Goal: Task Accomplishment & Management: Manage account settings

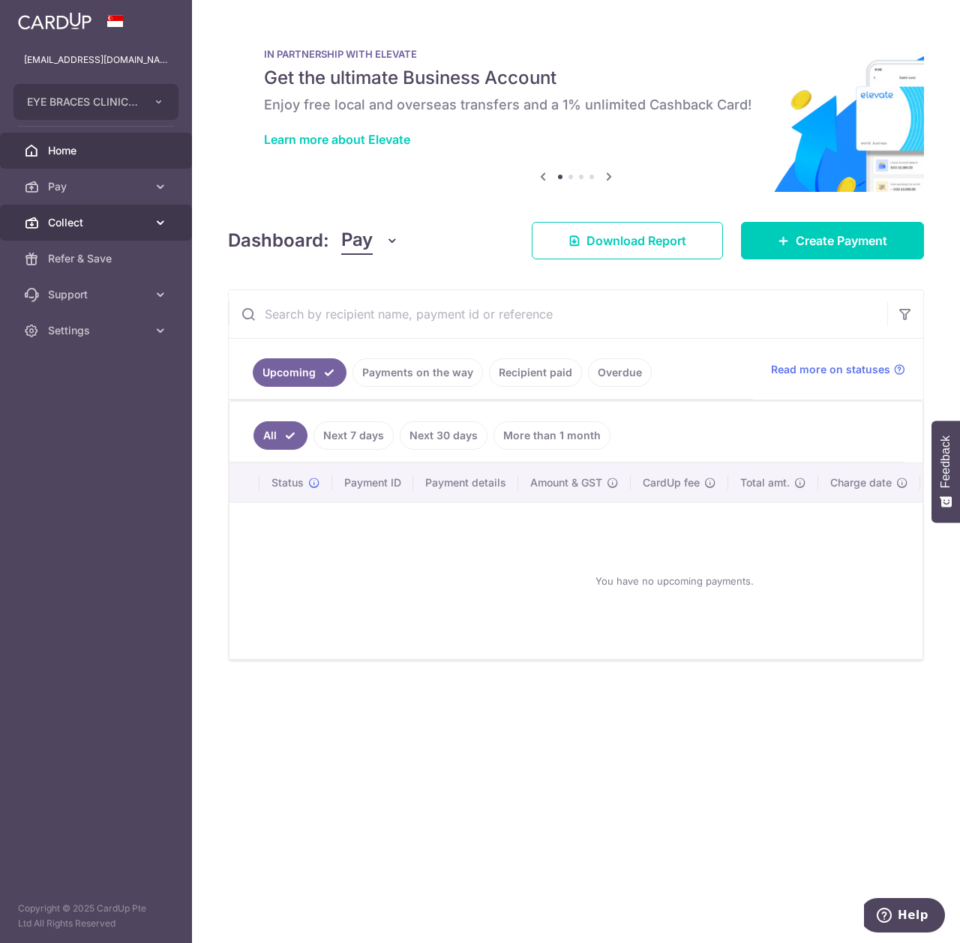
click at [144, 231] on link "Collect" at bounding box center [96, 223] width 192 height 36
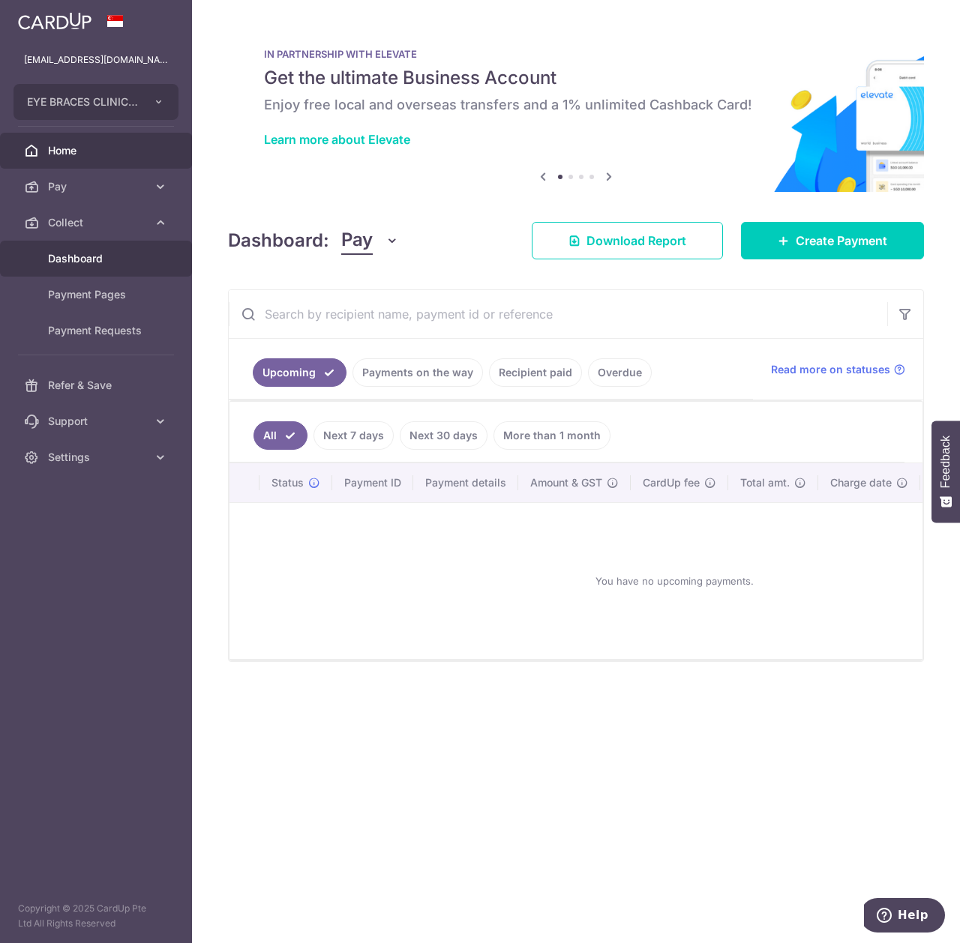
click at [130, 274] on link "Dashboard" at bounding box center [96, 259] width 192 height 36
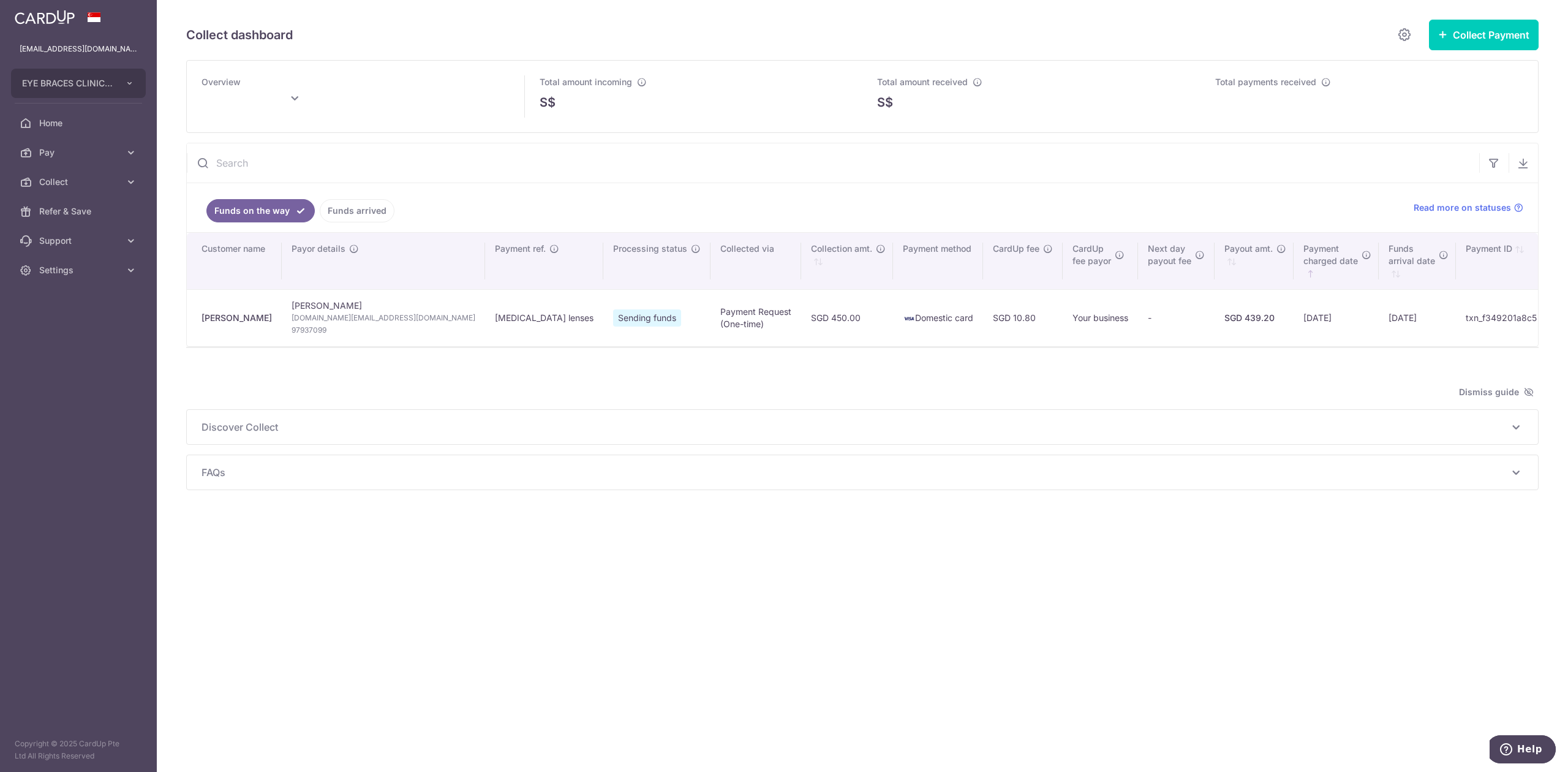
click at [226, 319] on div "Joshua Lum" at bounding box center [237, 318] width 70 height 12
click at [228, 480] on span "FAQs" at bounding box center [855, 472] width 1307 height 15
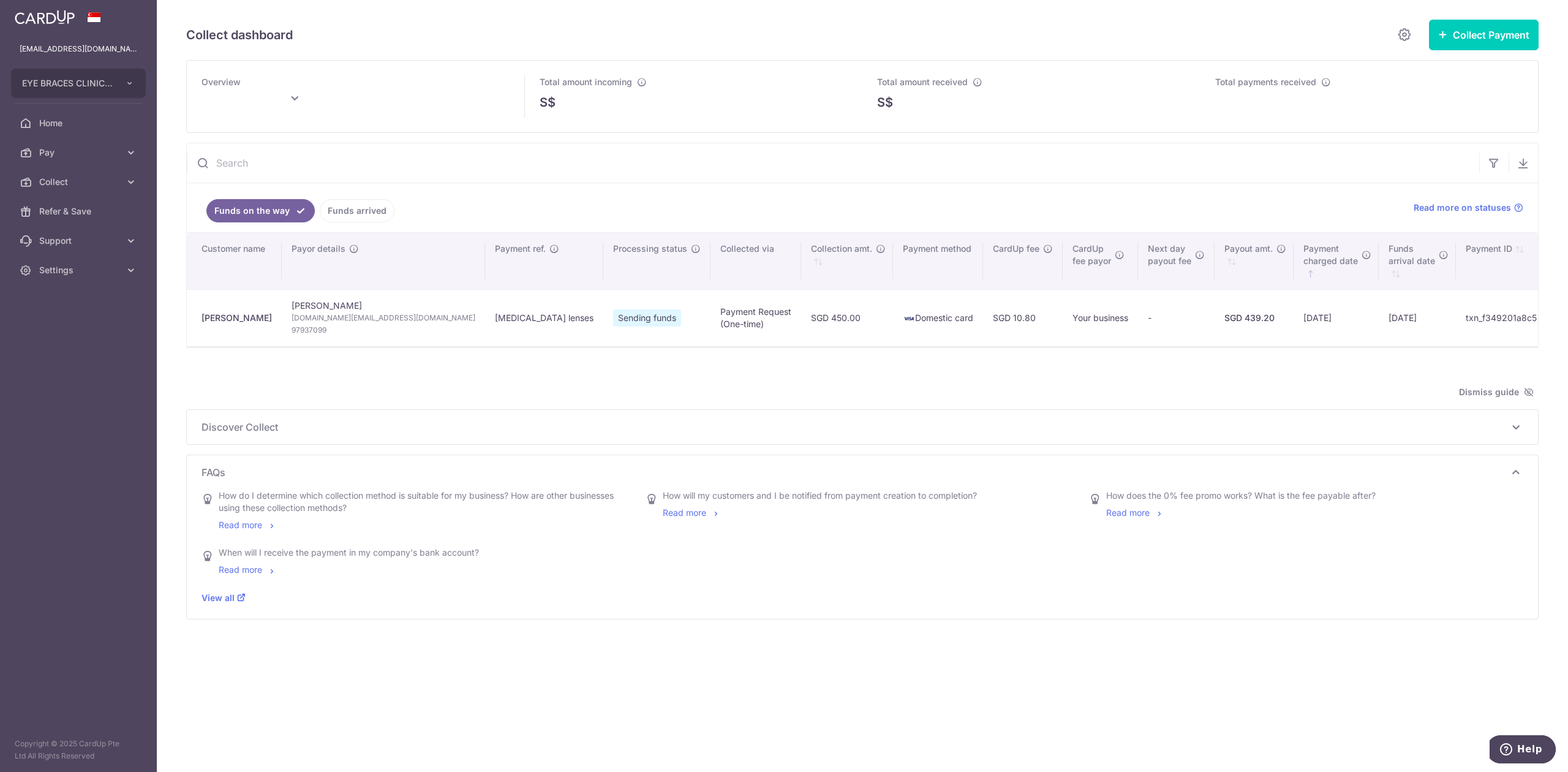
click at [783, 475] on icon at bounding box center [1516, 472] width 15 height 15
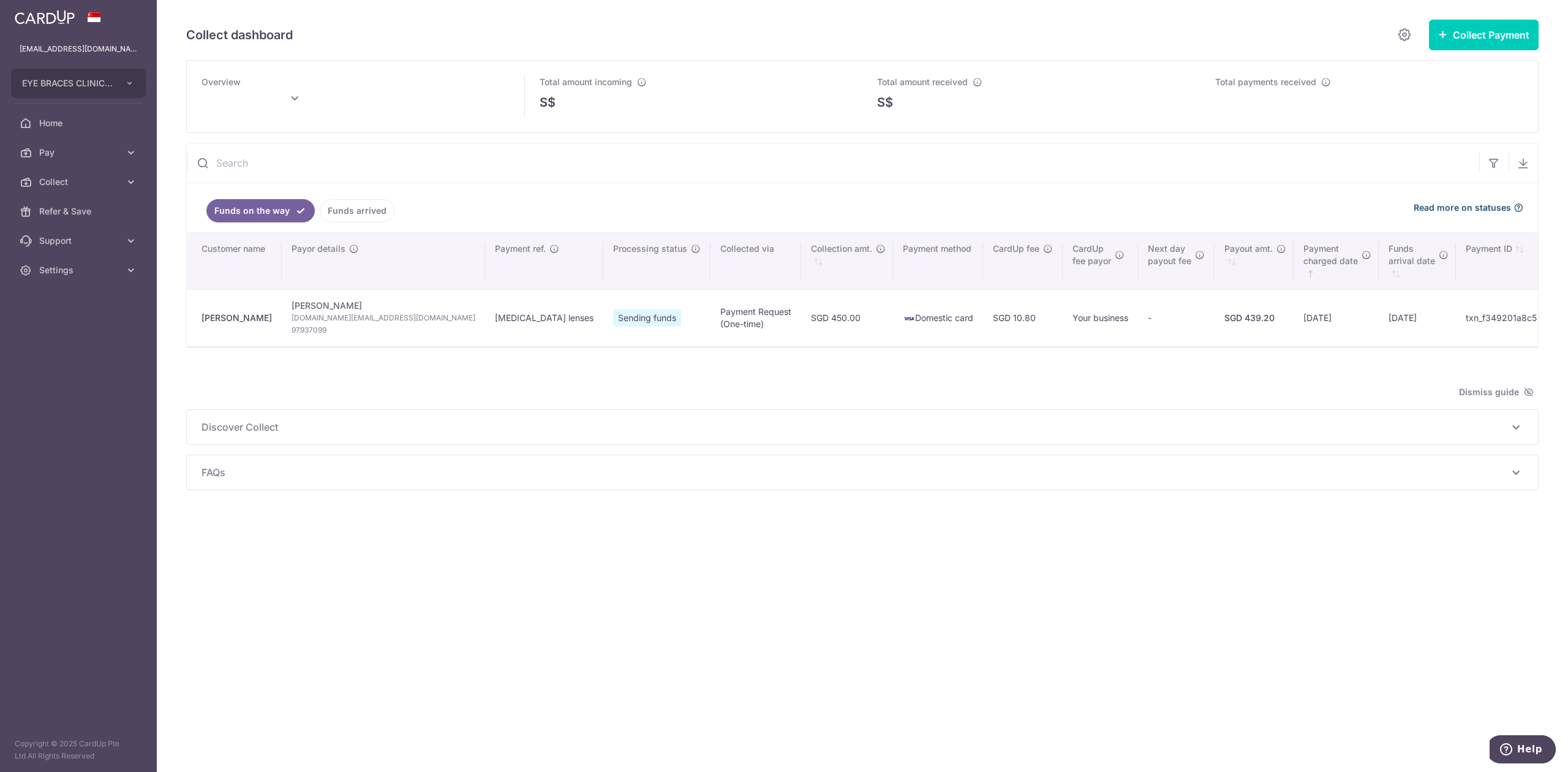
click at [783, 209] on icon at bounding box center [1518, 208] width 10 height 10
type input "September 2025"
click at [783, 42] on icon at bounding box center [1404, 34] width 15 height 16
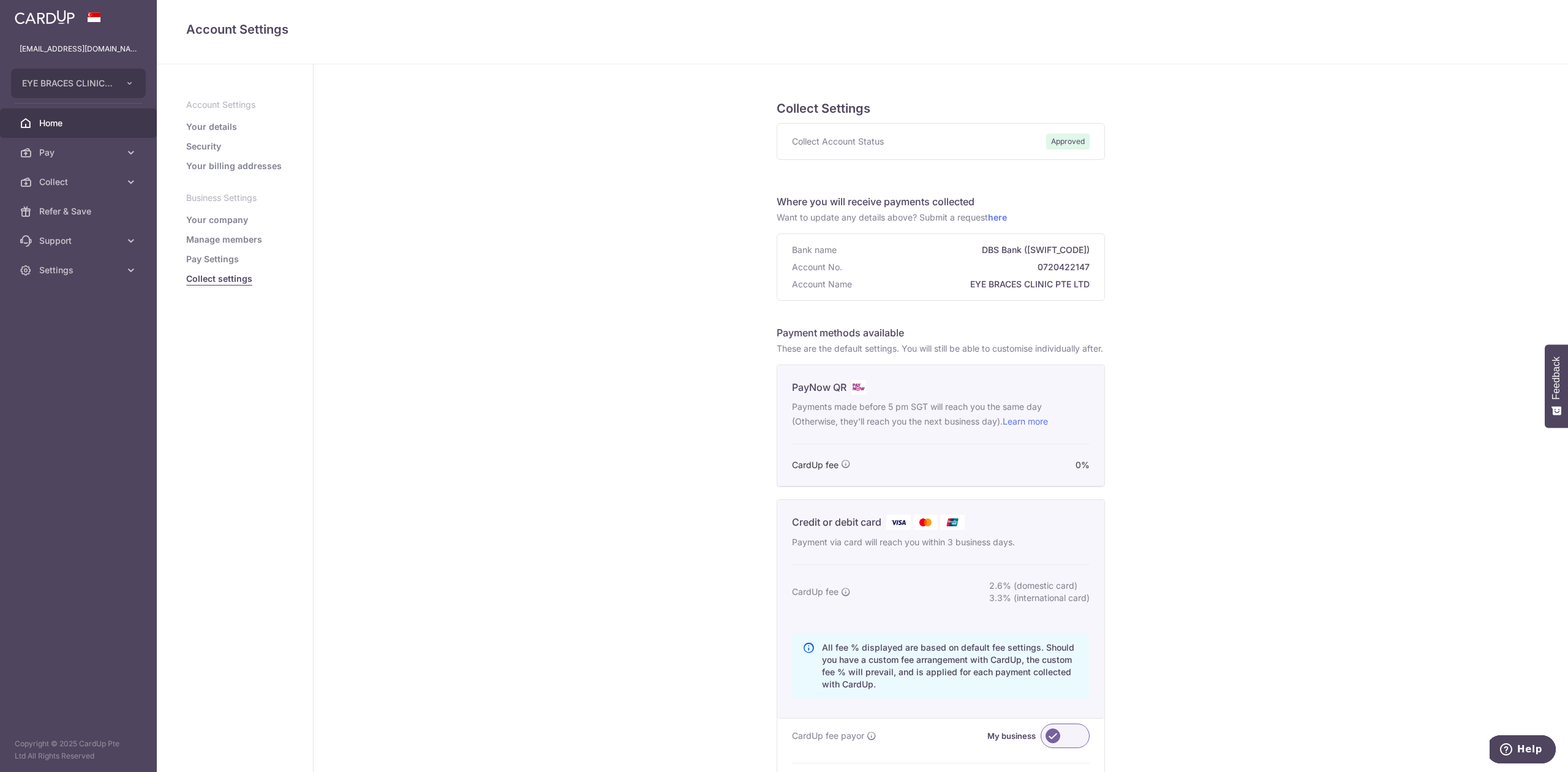
click at [105, 121] on span "Home" at bounding box center [79, 123] width 81 height 12
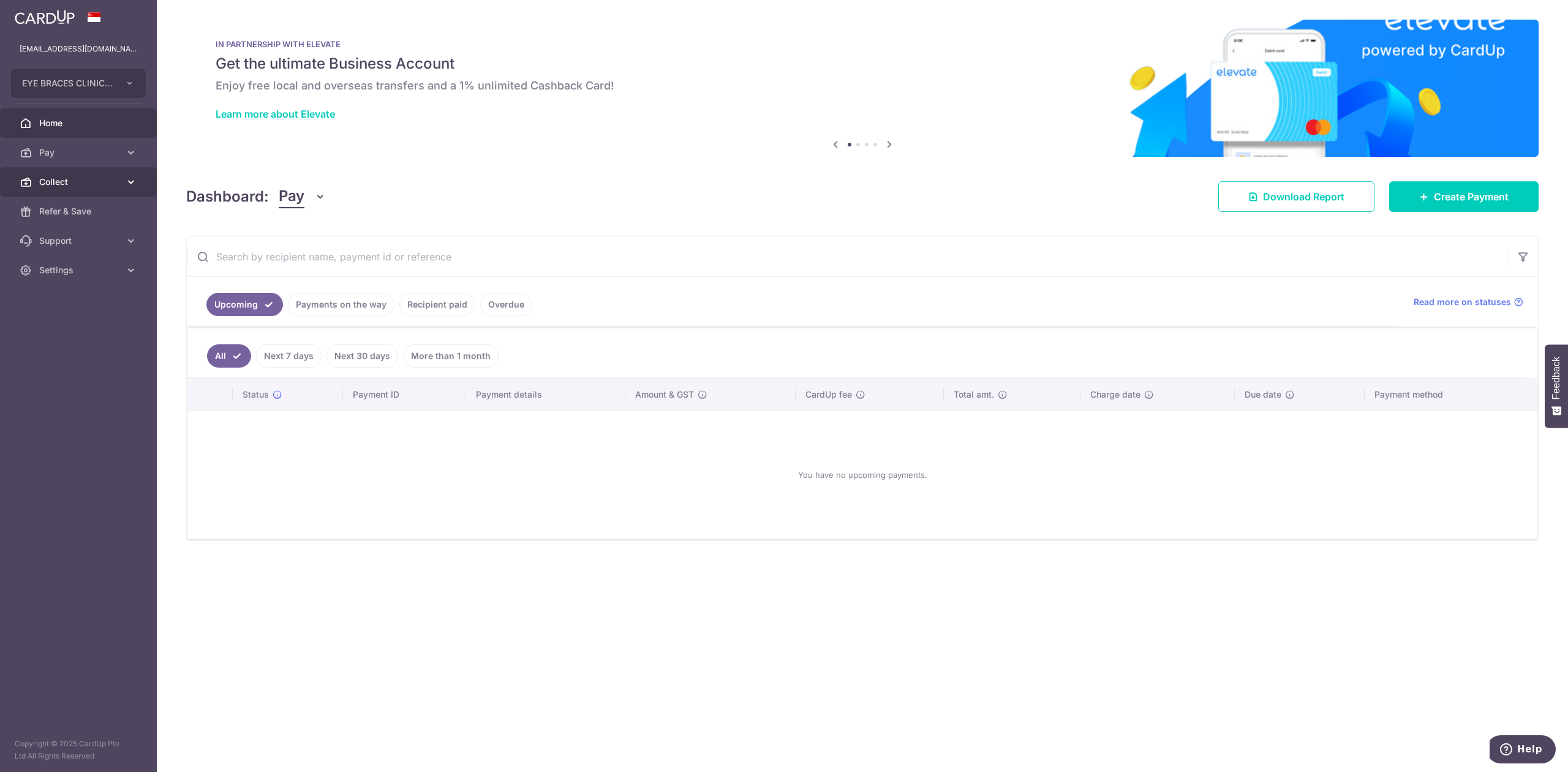
click at [137, 182] on link "Collect" at bounding box center [78, 182] width 157 height 29
click at [96, 211] on span "Dashboard" at bounding box center [79, 211] width 81 height 12
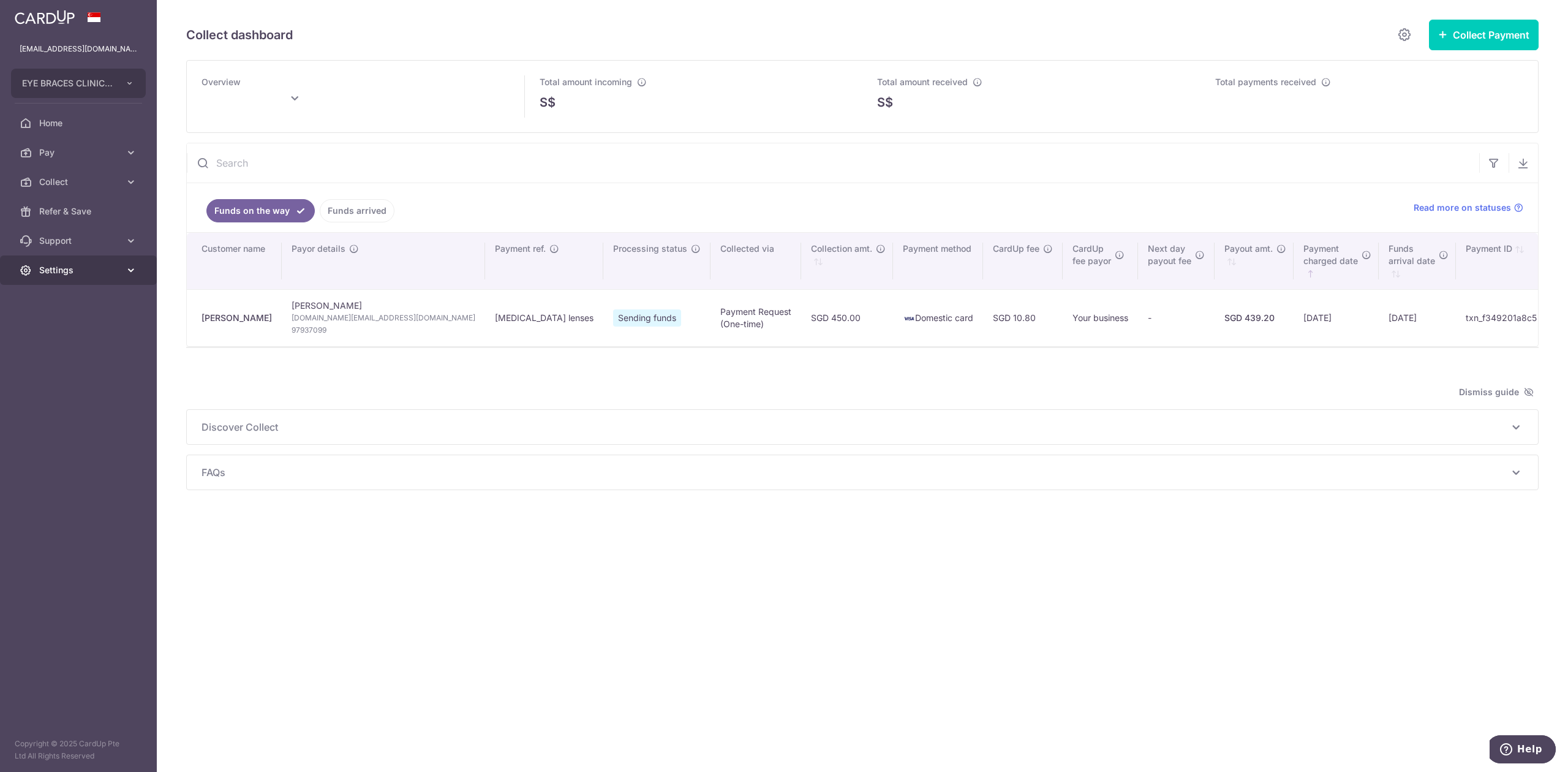
click at [81, 279] on link "Settings" at bounding box center [78, 270] width 157 height 29
click at [86, 331] on span "Logout" at bounding box center [79, 328] width 81 height 12
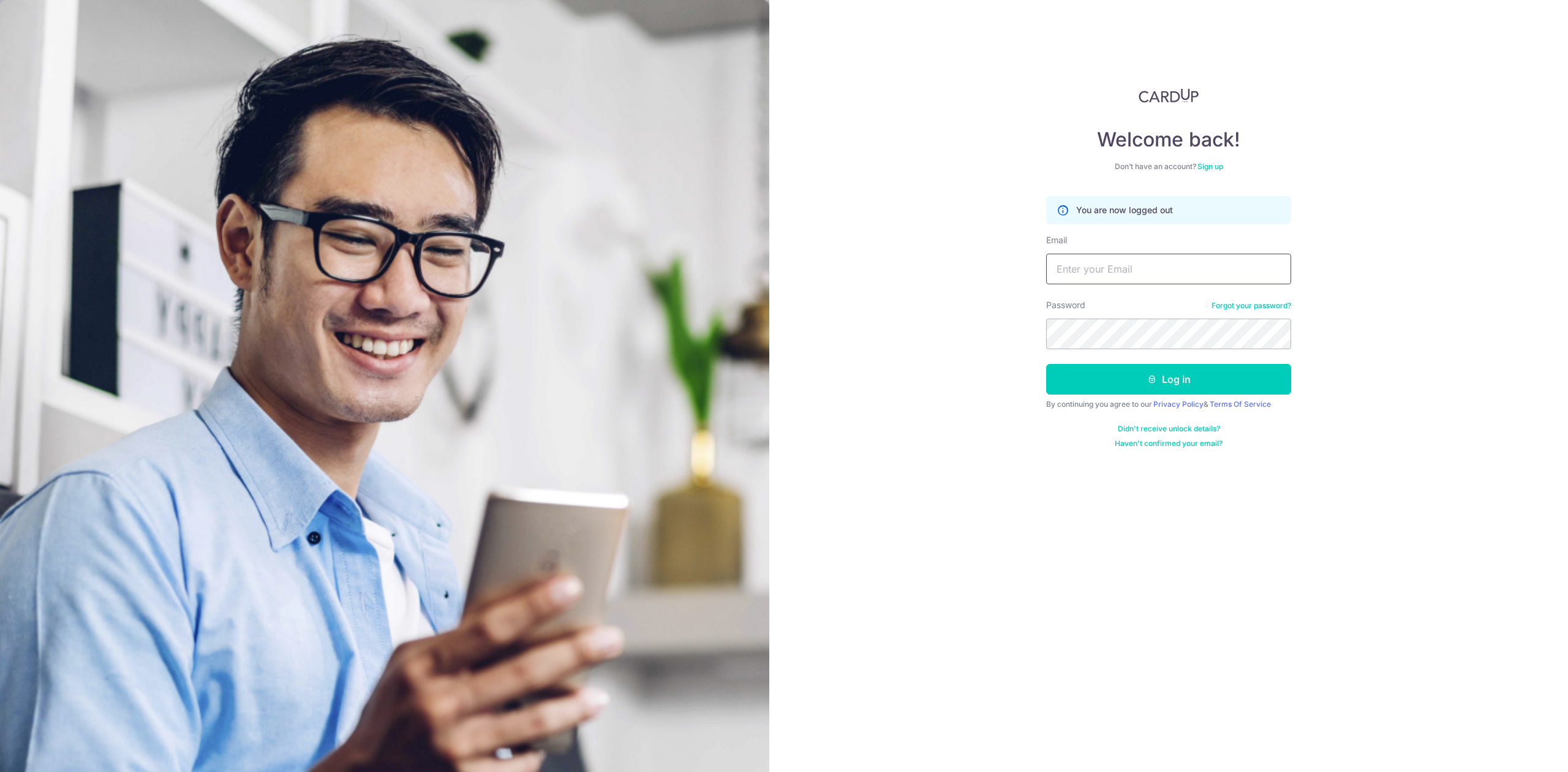
click at [1203, 280] on input "Email" at bounding box center [1169, 268] width 245 height 30
type input "[EMAIL_ADDRESS][DOMAIN_NAME]"
click at [1046, 364] on button "Log in" at bounding box center [1169, 378] width 245 height 30
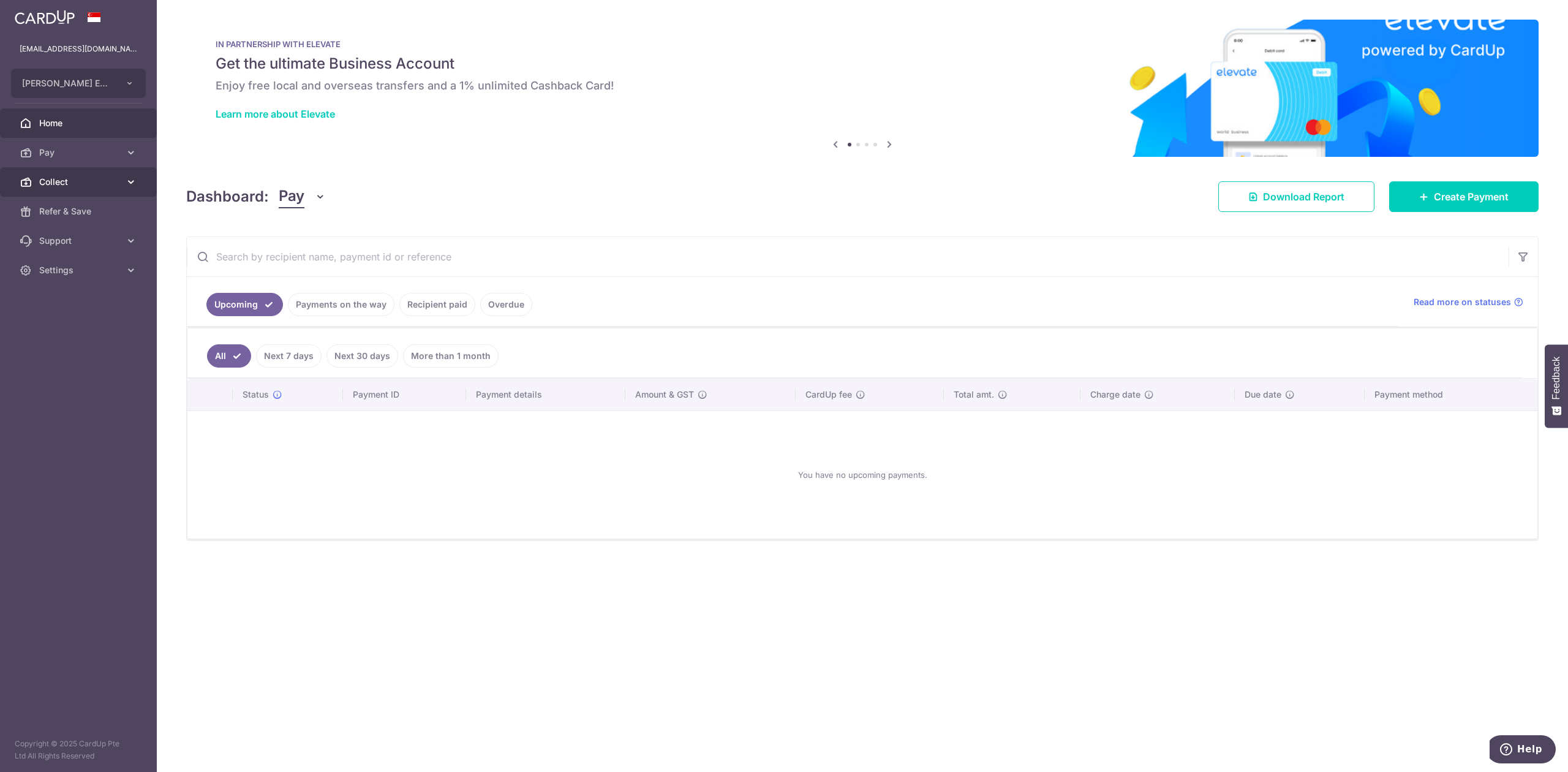
click at [40, 186] on span "Collect" at bounding box center [79, 181] width 81 height 12
click at [89, 273] on span "Payment Requests" at bounding box center [79, 270] width 81 height 12
